Goal: Information Seeking & Learning: Compare options

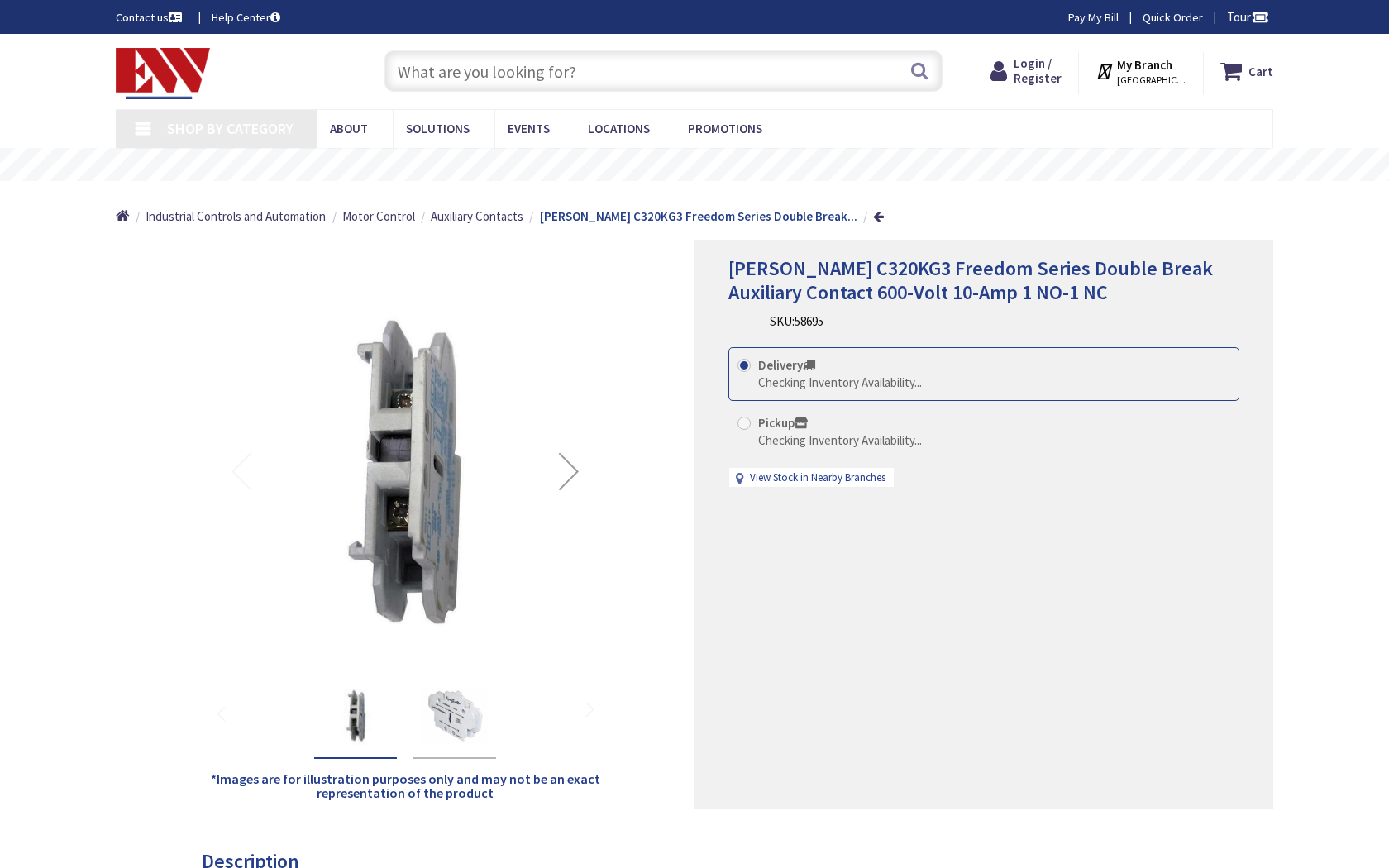
type input "Embarcadero Ctr, [GEOGRAPHIC_DATA], [GEOGRAPHIC_DATA]"
